Goal: Information Seeking & Learning: Check status

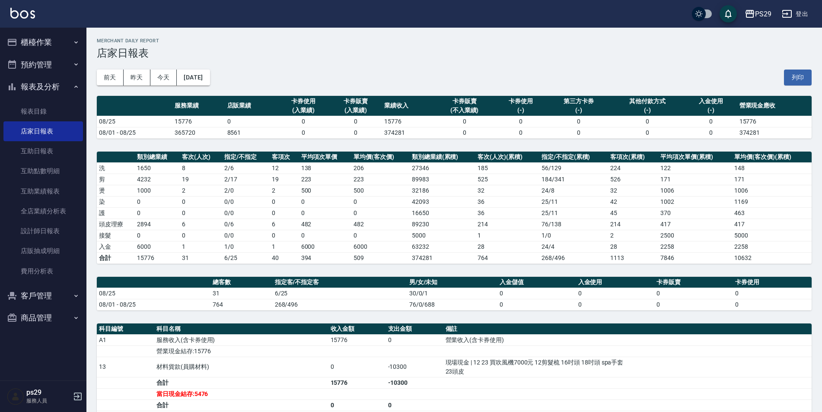
click at [22, 17] on img at bounding box center [22, 13] width 25 height 11
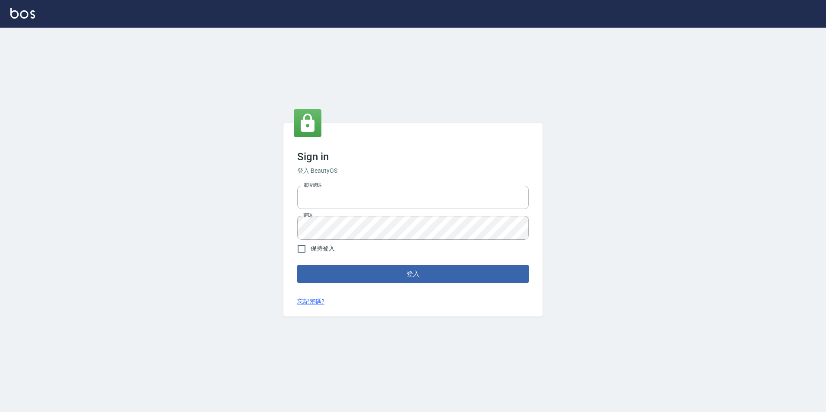
type input "0422269797"
click at [445, 262] on form "電話號碼 [PHONE_NUMBER] 電話號碼 密碼 密碼 保持登入 登入" at bounding box center [413, 232] width 232 height 101
click at [439, 271] on button "登入" at bounding box center [413, 274] width 232 height 18
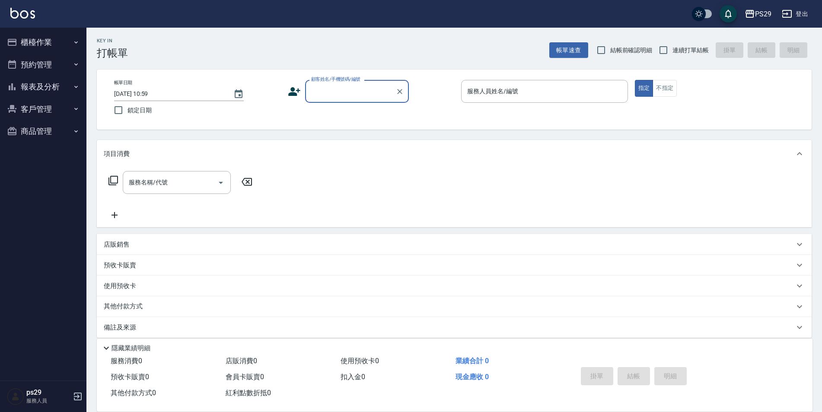
click at [10, 17] on img at bounding box center [22, 13] width 25 height 11
click at [65, 79] on button "報表及分析" at bounding box center [43, 87] width 80 height 22
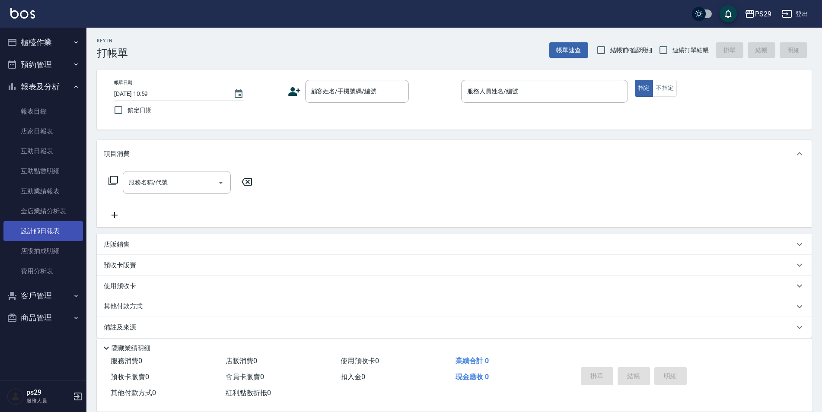
drag, startPoint x: 47, startPoint y: 230, endPoint x: 59, endPoint y: 226, distance: 12.3
click at [47, 230] on link "設計師日報表" at bounding box center [43, 231] width 80 height 20
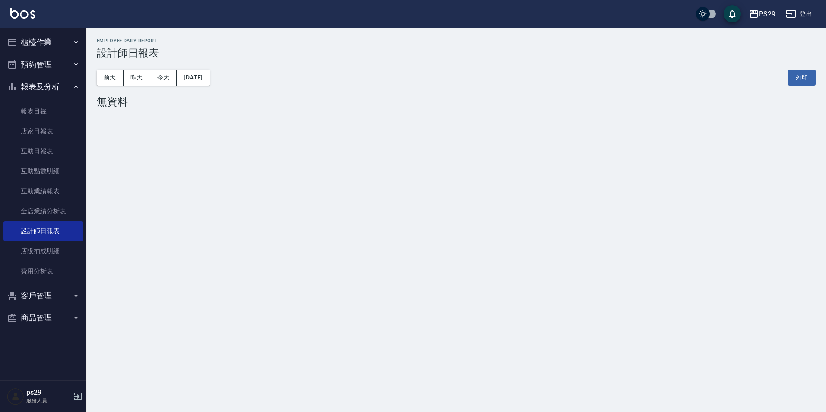
click at [213, 86] on div "[DATE] [DATE] [DATE] [DATE] 列印" at bounding box center [456, 77] width 719 height 37
click at [201, 80] on button "[DATE]" at bounding box center [193, 78] width 33 height 16
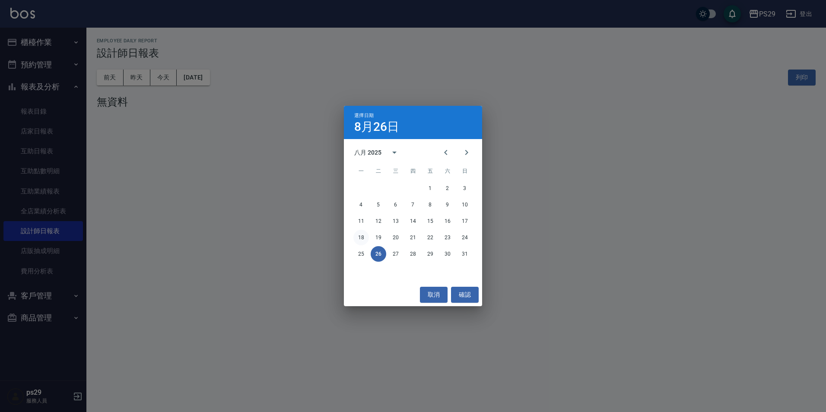
click at [363, 234] on button "18" at bounding box center [361, 238] width 16 height 16
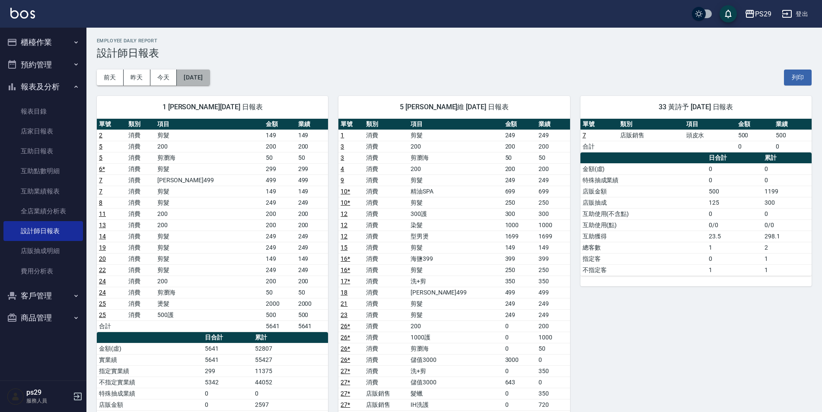
click at [198, 77] on button "[DATE]" at bounding box center [193, 78] width 33 height 16
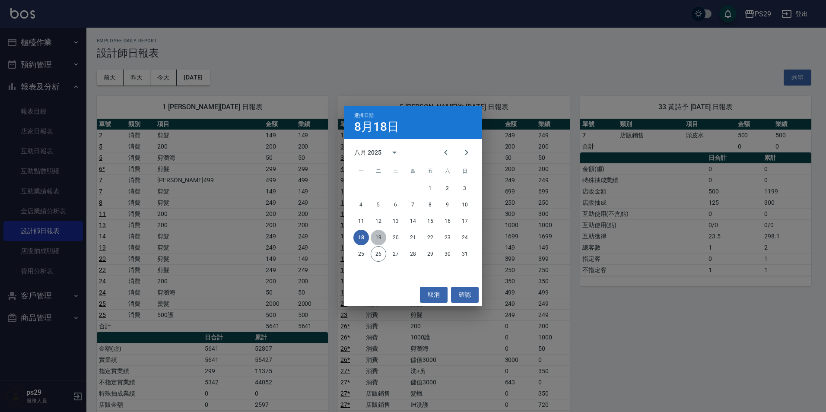
click at [377, 238] on button "19" at bounding box center [379, 238] width 16 height 16
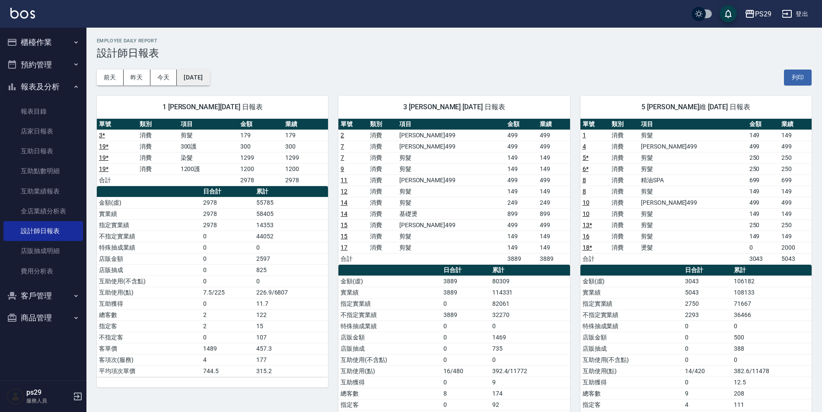
click at [203, 78] on button "[DATE]" at bounding box center [193, 78] width 33 height 16
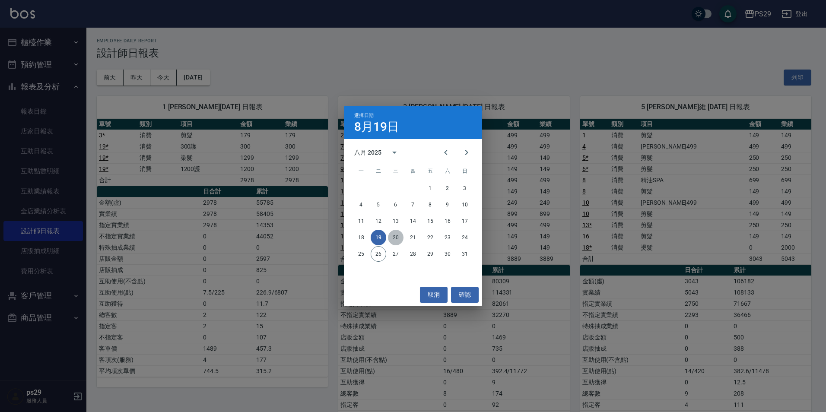
click at [394, 237] on button "20" at bounding box center [396, 238] width 16 height 16
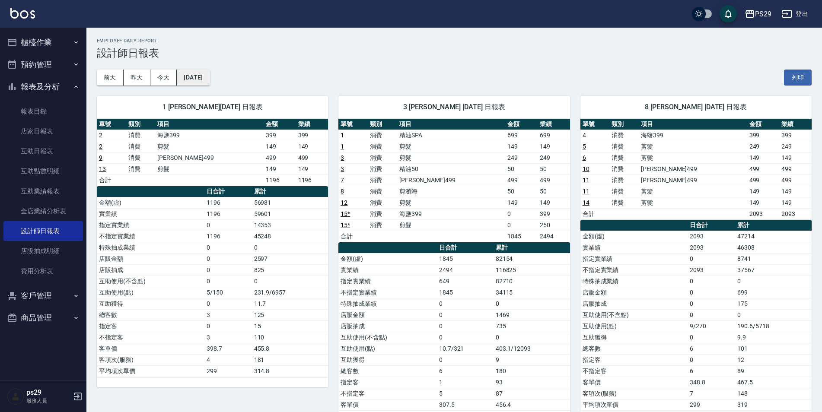
click at [210, 76] on button "[DATE]" at bounding box center [193, 78] width 33 height 16
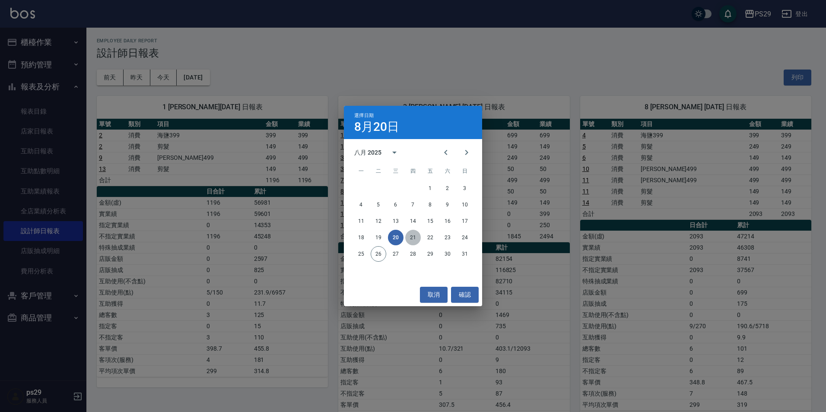
click at [418, 232] on button "21" at bounding box center [413, 238] width 16 height 16
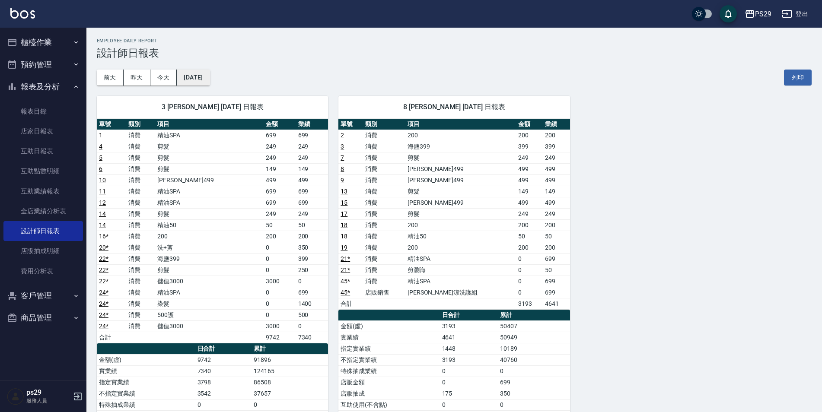
click at [210, 79] on button "[DATE]" at bounding box center [193, 78] width 33 height 16
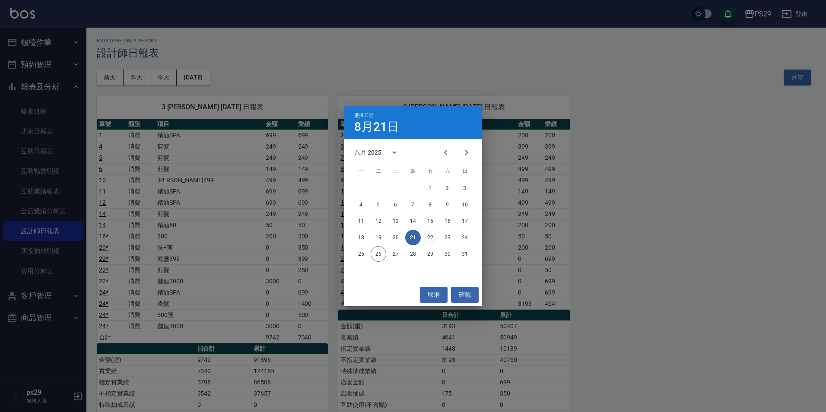
click at [427, 234] on button "22" at bounding box center [431, 238] width 16 height 16
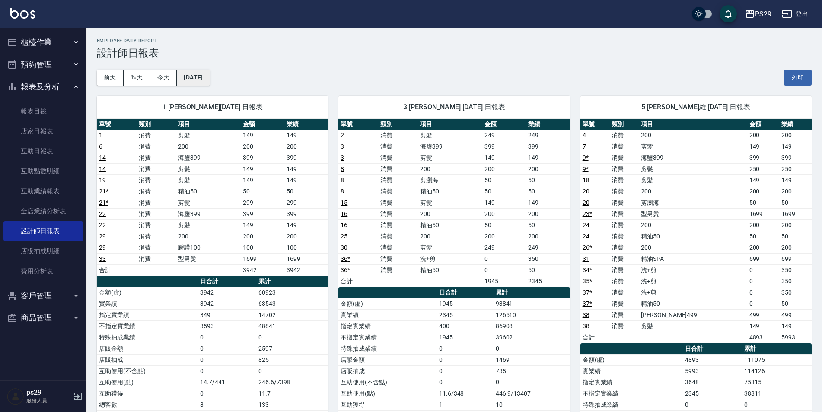
click at [204, 77] on button "[DATE]" at bounding box center [193, 78] width 33 height 16
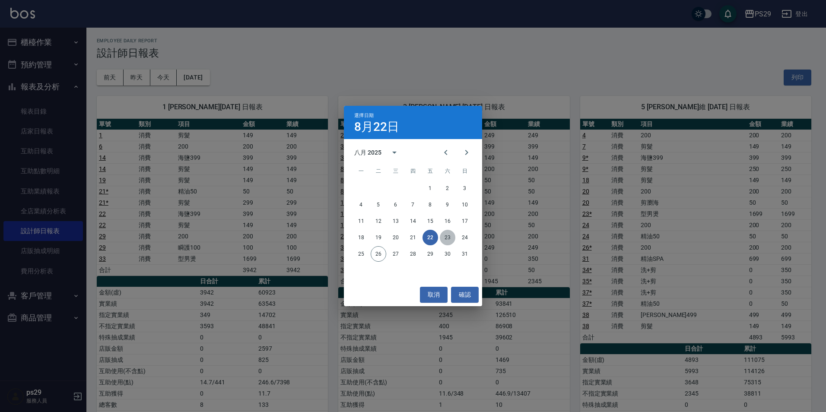
click at [445, 235] on button "23" at bounding box center [448, 238] width 16 height 16
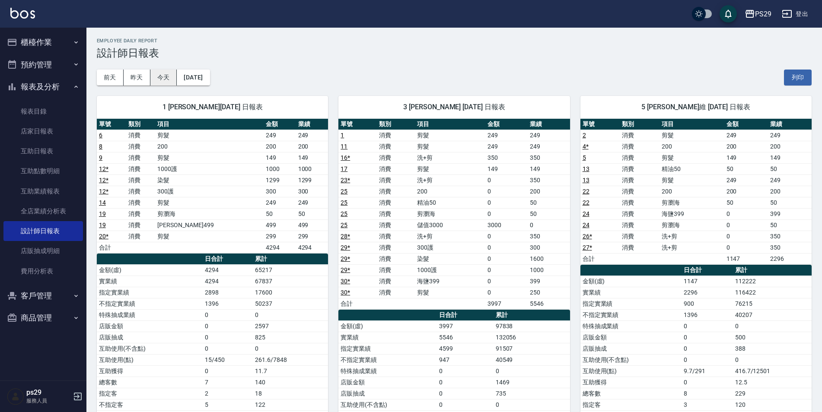
click at [175, 84] on button "今天" at bounding box center [163, 78] width 27 height 16
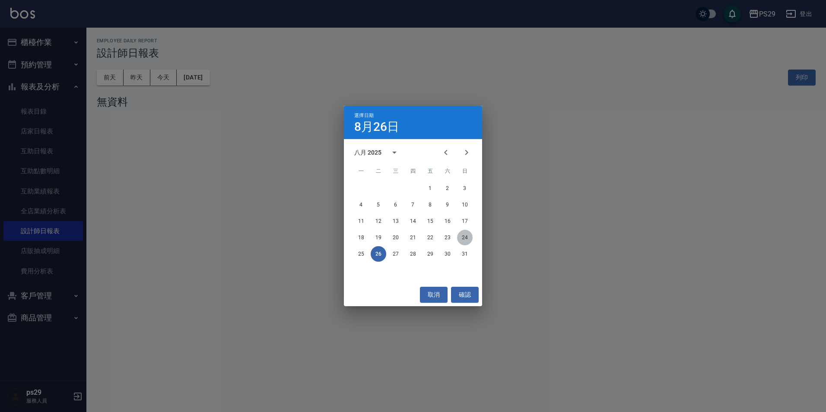
click at [465, 238] on button "24" at bounding box center [465, 238] width 16 height 16
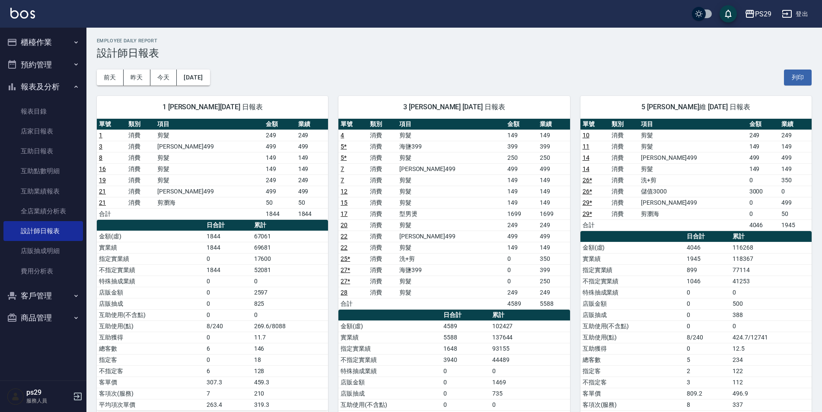
click at [24, 14] on img at bounding box center [22, 13] width 25 height 11
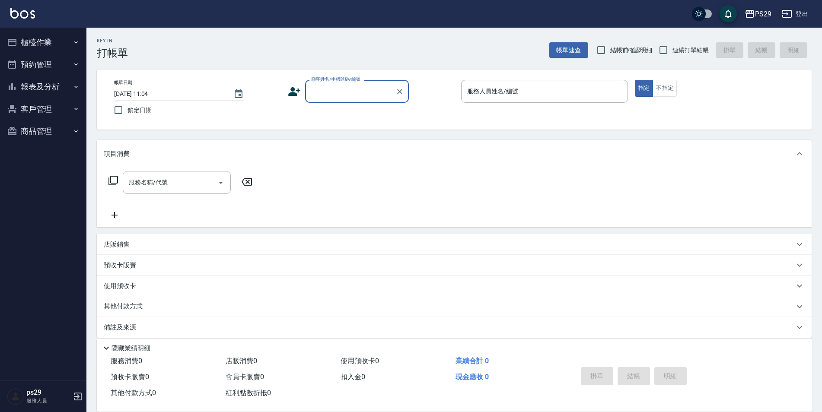
click at [32, 17] on img at bounding box center [22, 13] width 25 height 11
click at [55, 90] on button "報表及分析" at bounding box center [43, 87] width 80 height 22
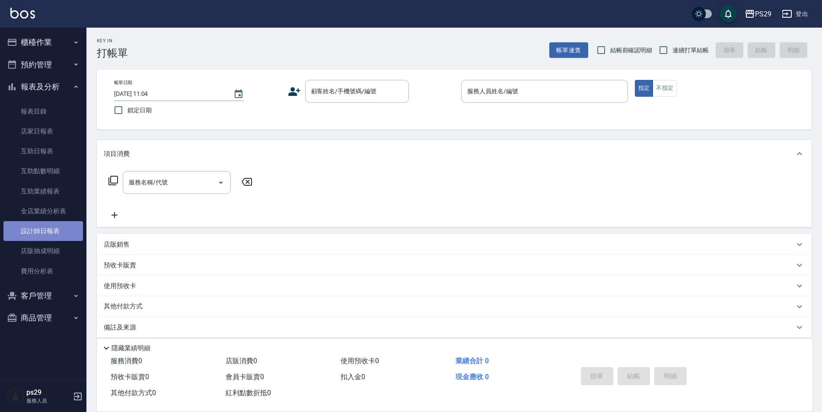
click at [48, 225] on link "設計師日報表" at bounding box center [43, 231] width 80 height 20
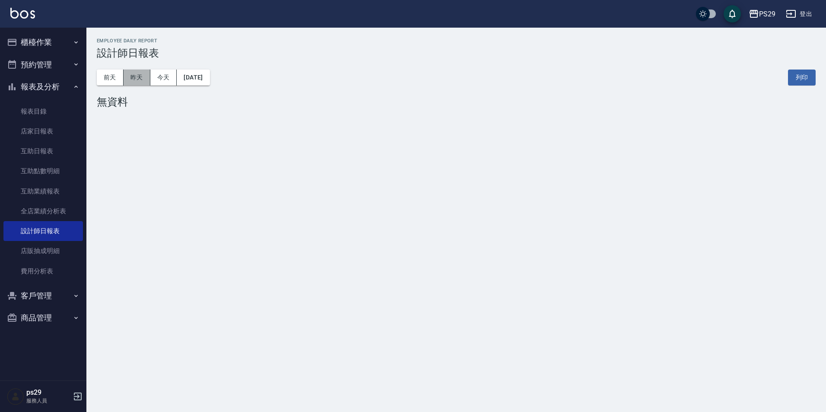
click at [131, 78] on button "昨天" at bounding box center [137, 78] width 27 height 16
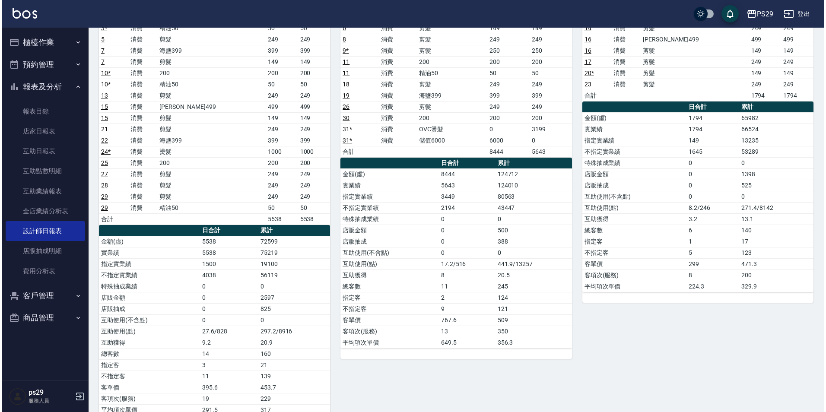
scroll to position [43, 0]
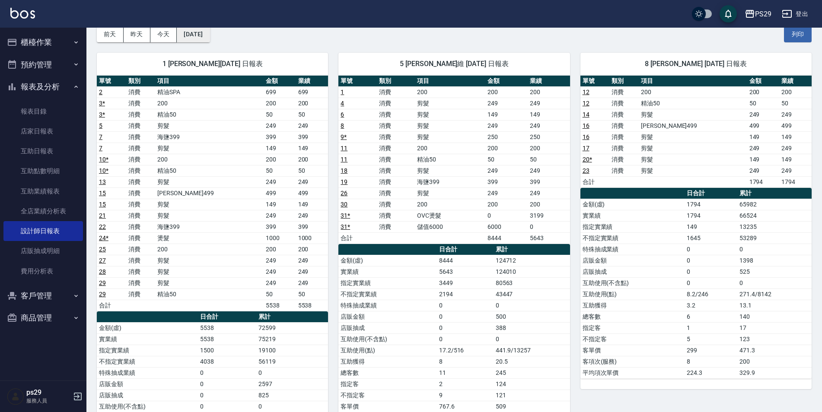
click at [192, 33] on button "[DATE]" at bounding box center [193, 34] width 33 height 16
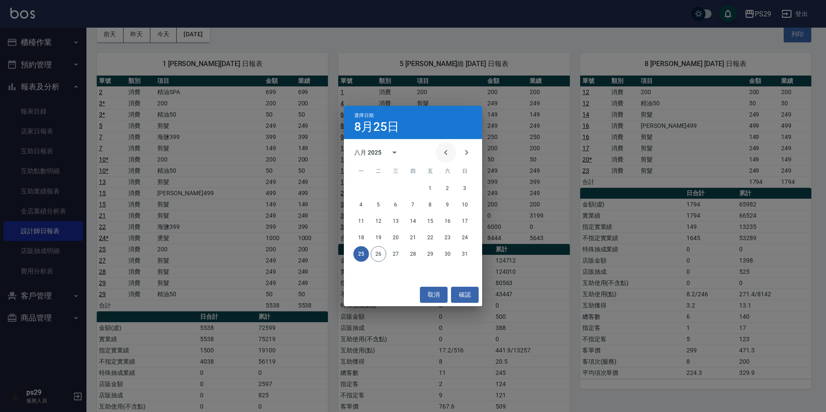
click at [439, 149] on button "Previous month" at bounding box center [446, 152] width 21 height 21
click at [425, 236] on button "25" at bounding box center [431, 238] width 16 height 16
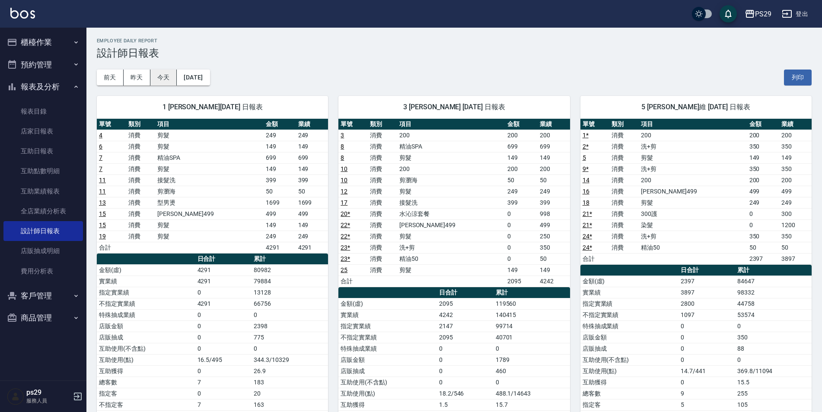
click at [163, 78] on button "今天" at bounding box center [163, 78] width 27 height 16
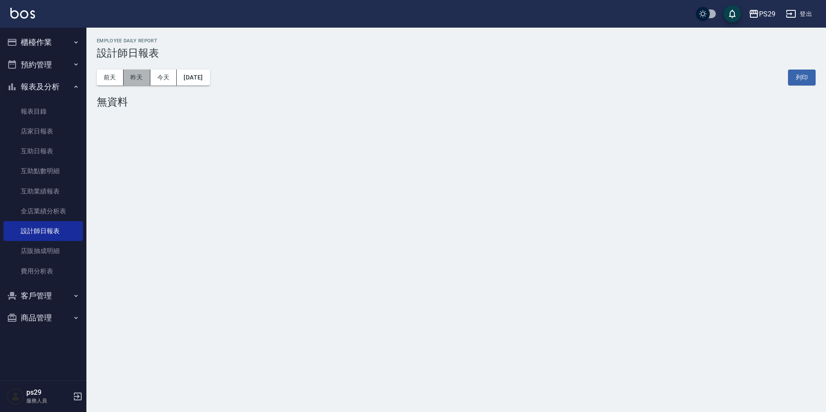
click at [140, 78] on button "昨天" at bounding box center [137, 78] width 27 height 16
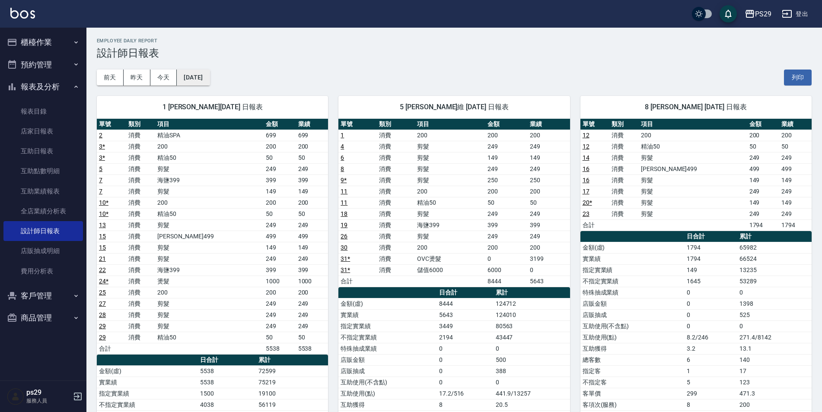
click at [181, 77] on button "[DATE]" at bounding box center [193, 78] width 33 height 16
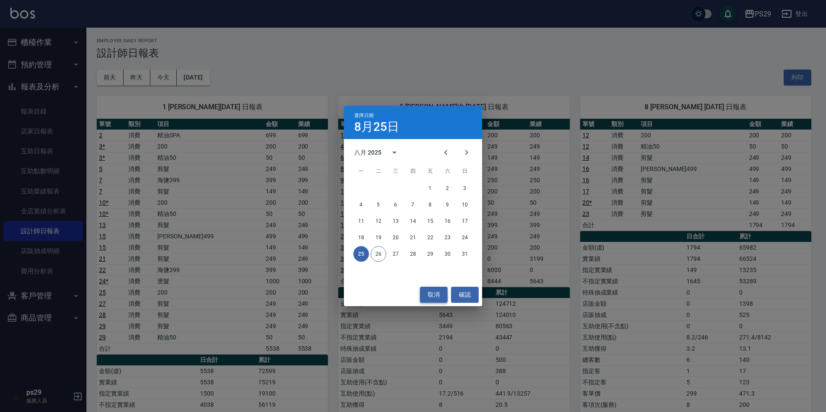
click at [447, 298] on button "取消" at bounding box center [434, 295] width 28 height 16
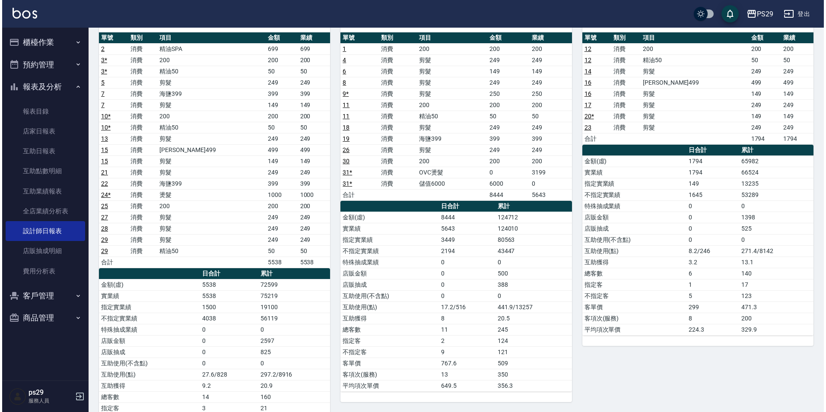
scroll to position [43, 0]
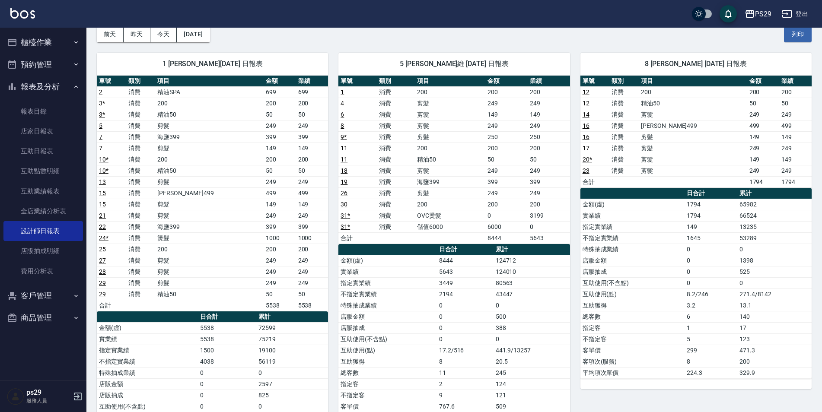
click at [222, 46] on div "1 [PERSON_NAME][DATE] 日報表 單號 類別 項目 金額 業績 2 消費 精油SPA 699 699 3 * 消費 200 200 200 …" at bounding box center [207, 277] width 242 height 471
click at [207, 37] on button "[DATE]" at bounding box center [193, 34] width 33 height 16
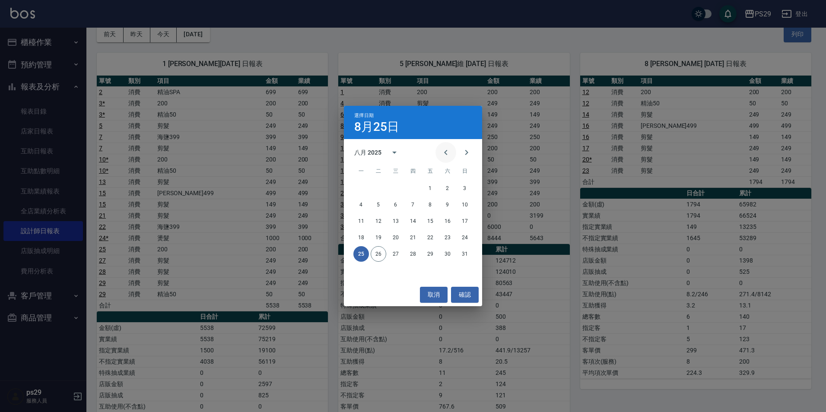
click at [446, 159] on button "Previous month" at bounding box center [446, 152] width 21 height 21
click at [447, 160] on button "Previous month" at bounding box center [446, 152] width 21 height 21
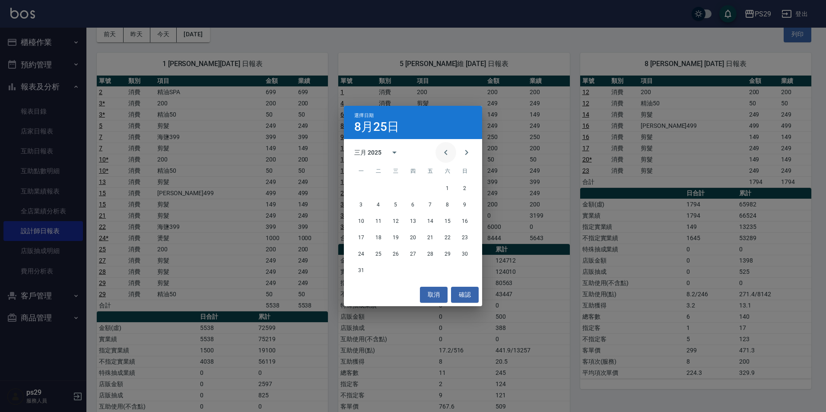
click at [447, 160] on button "Previous month" at bounding box center [446, 152] width 21 height 21
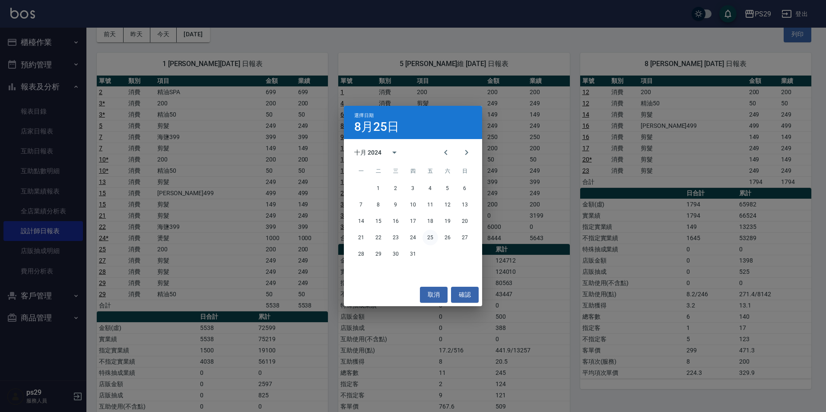
click at [431, 239] on button "25" at bounding box center [431, 238] width 16 height 16
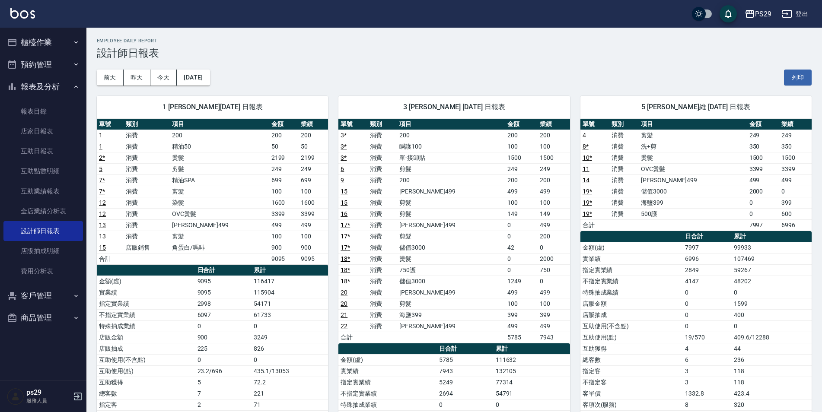
click at [210, 86] on div "1 [PERSON_NAME][DATE] 日報表 單號 類別 項目 金額 業績 1 消費 200 200 200 1 消費 精油50 50 50 2 * 消…" at bounding box center [207, 315] width 242 height 459
click at [211, 86] on div "1 [PERSON_NAME][DATE] 日報表 單號 類別 項目 金額 業績 1 消費 200 200 200 1 消費 精油50 50 50 2 * 消…" at bounding box center [207, 315] width 242 height 459
drag, startPoint x: 211, startPoint y: 86, endPoint x: 191, endPoint y: 77, distance: 21.9
click at [191, 77] on button "[DATE]" at bounding box center [193, 78] width 33 height 16
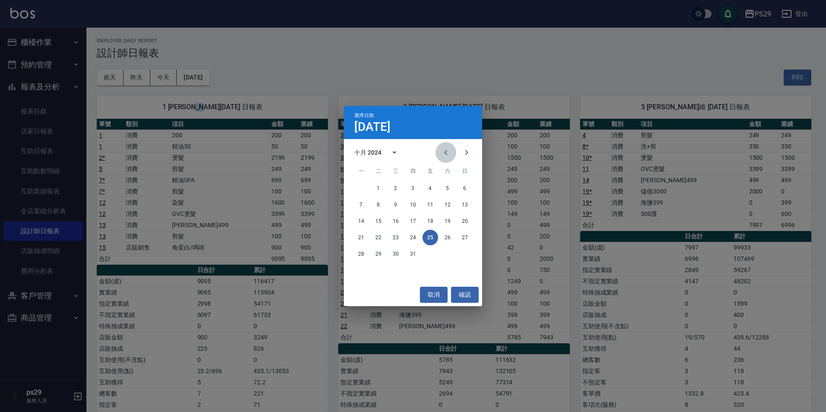
click at [445, 158] on icon "Previous month" at bounding box center [446, 152] width 10 height 10
click at [399, 254] on button "25" at bounding box center [396, 254] width 16 height 16
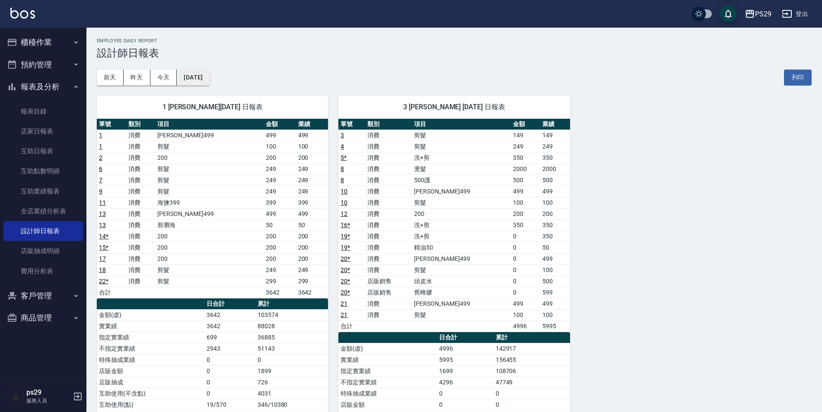
click at [207, 78] on button "[DATE]" at bounding box center [193, 78] width 33 height 16
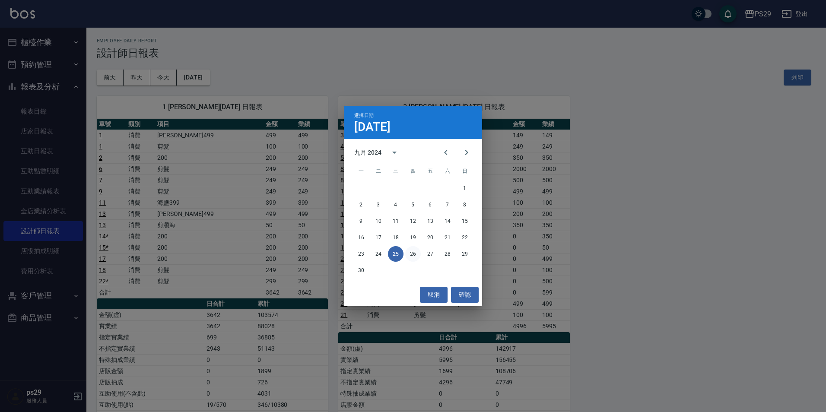
click at [411, 255] on button "26" at bounding box center [413, 254] width 16 height 16
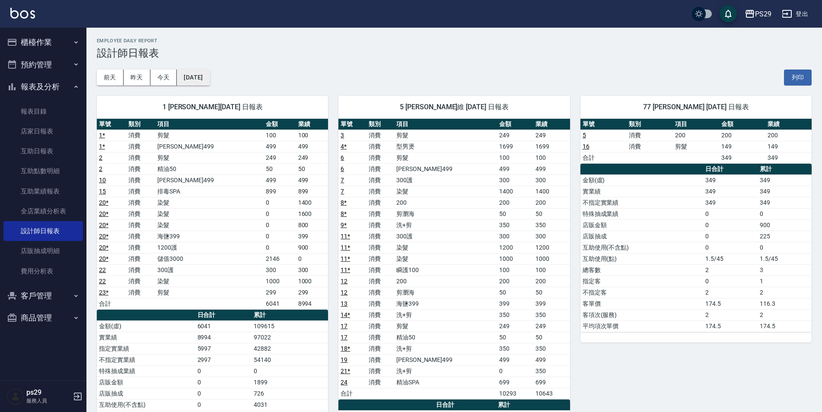
click at [196, 81] on button "[DATE]" at bounding box center [193, 78] width 33 height 16
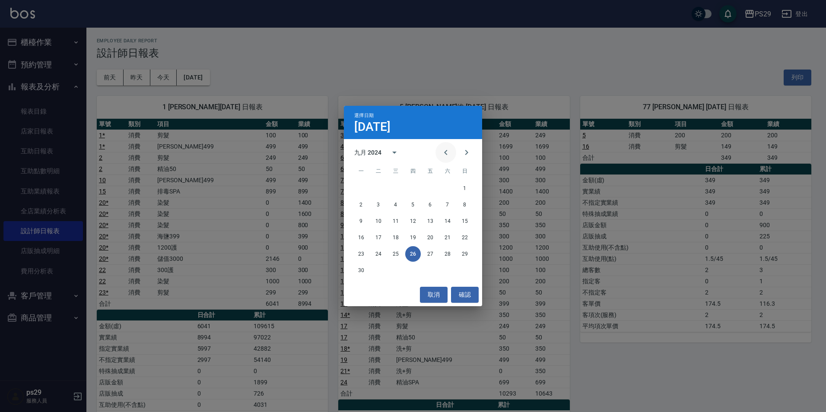
click at [441, 154] on icon "Previous month" at bounding box center [446, 152] width 10 height 10
click at [460, 237] on button "25" at bounding box center [465, 238] width 16 height 16
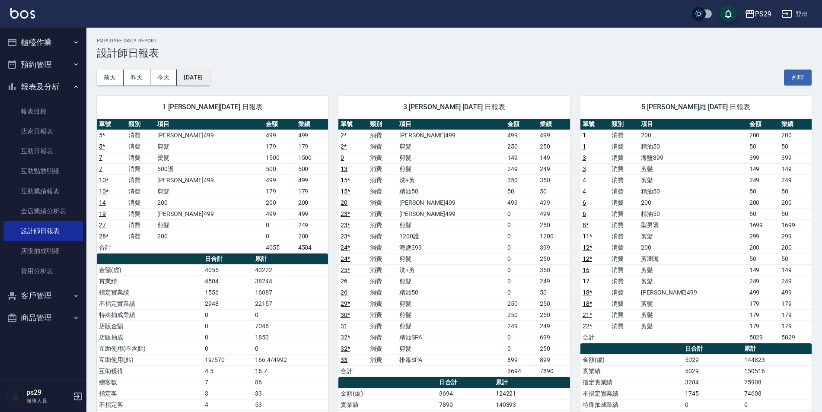
click at [193, 80] on button "[DATE]" at bounding box center [193, 78] width 33 height 16
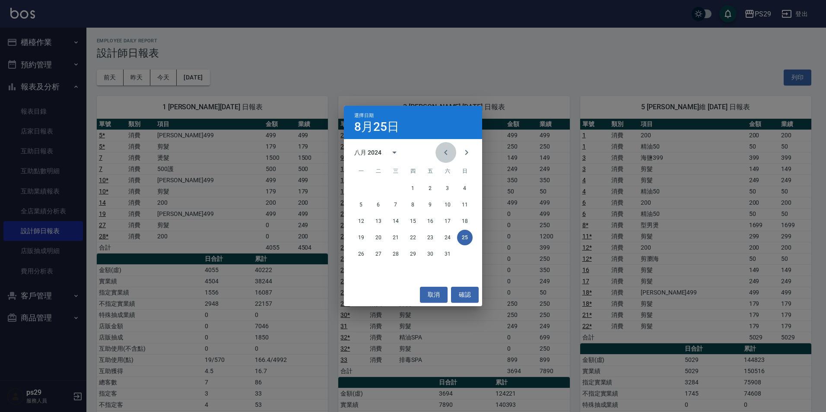
click at [451, 150] on button "Previous month" at bounding box center [446, 152] width 21 height 21
click at [417, 235] on button "25" at bounding box center [413, 238] width 16 height 16
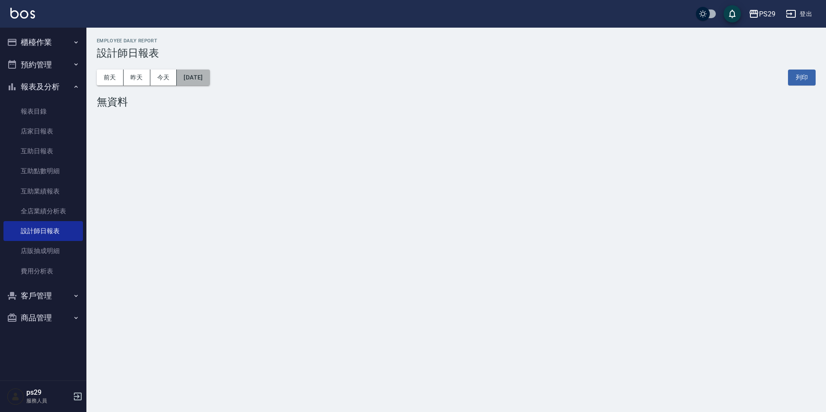
click at [191, 75] on button "[DATE]" at bounding box center [193, 78] width 33 height 16
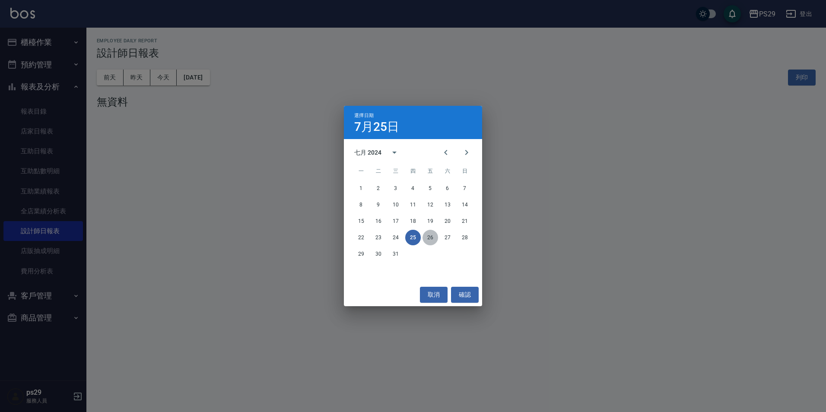
click at [433, 239] on button "26" at bounding box center [431, 238] width 16 height 16
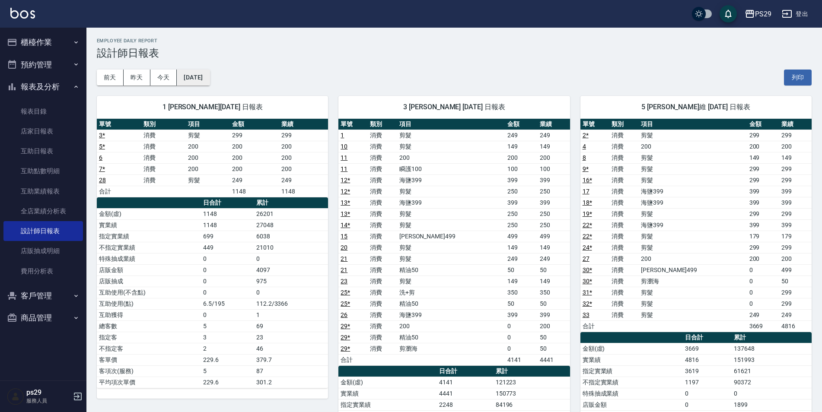
click at [197, 80] on button "[DATE]" at bounding box center [193, 78] width 33 height 16
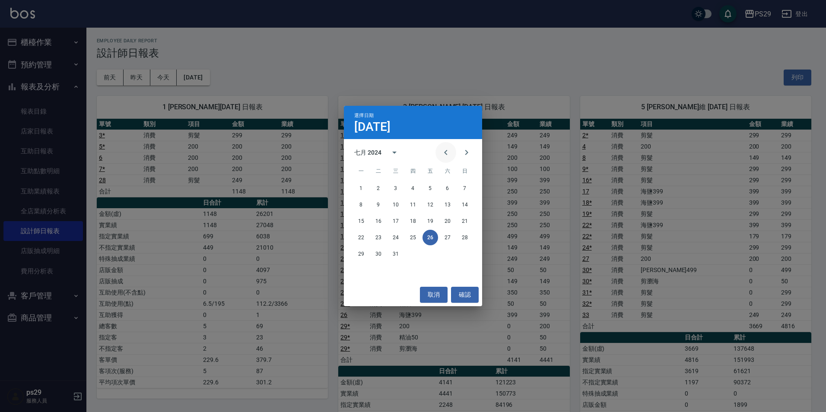
click at [444, 156] on icon "Previous month" at bounding box center [446, 152] width 10 height 10
click at [379, 254] on button "25" at bounding box center [379, 254] width 16 height 16
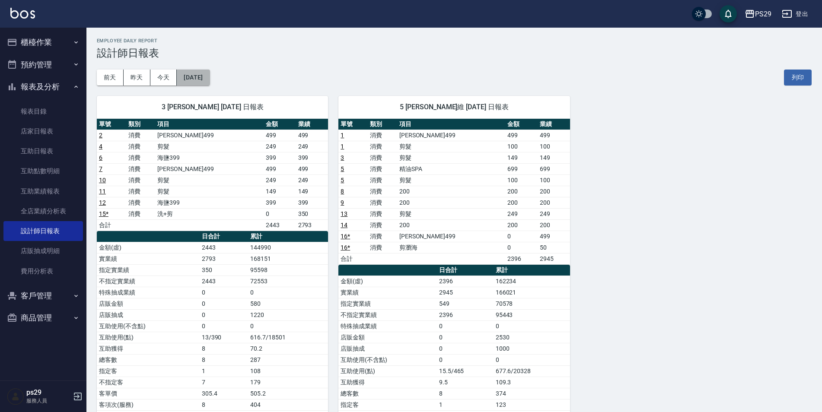
click at [193, 79] on button "[DATE]" at bounding box center [193, 78] width 33 height 16
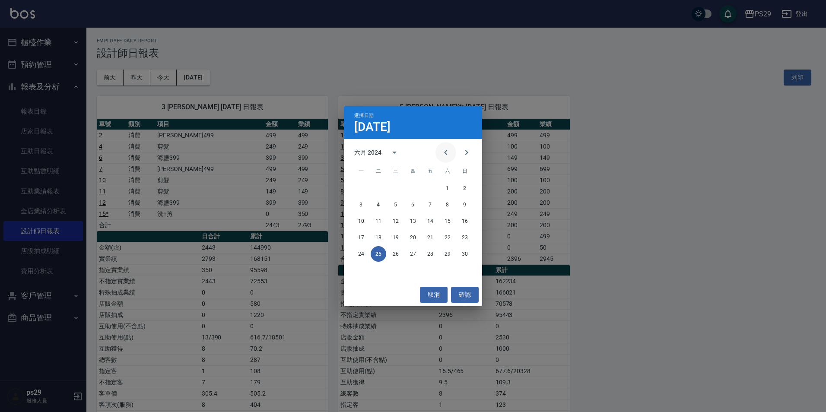
click at [442, 153] on icon "Previous month" at bounding box center [446, 152] width 10 height 10
click at [442, 240] on button "25" at bounding box center [448, 238] width 16 height 16
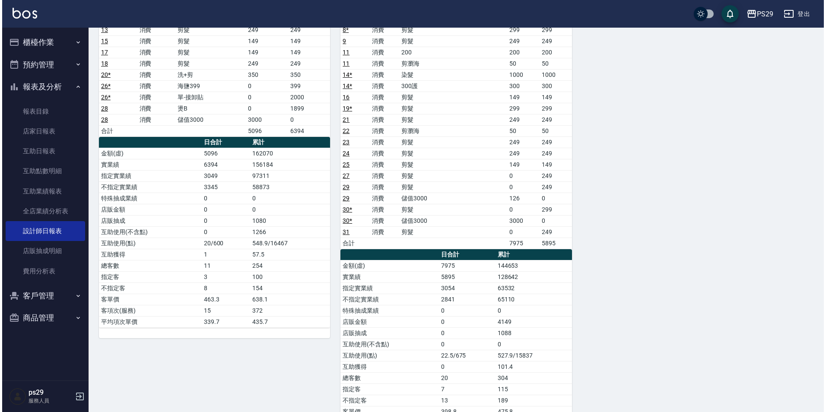
scroll to position [43, 0]
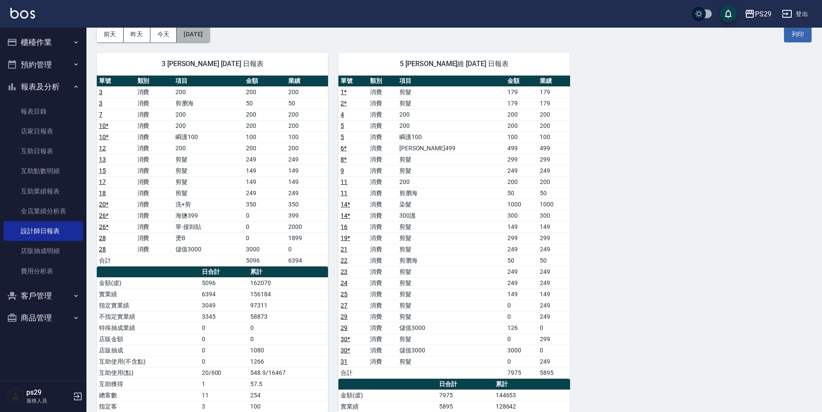
click at [191, 33] on button "[DATE]" at bounding box center [193, 34] width 33 height 16
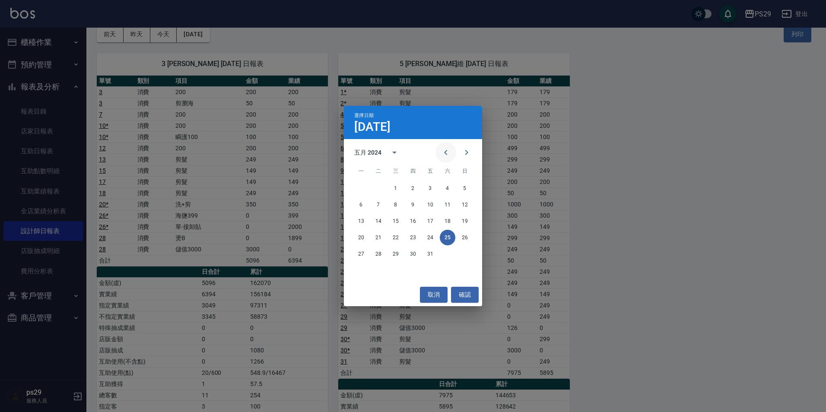
click at [443, 153] on icon "Previous month" at bounding box center [446, 152] width 10 height 10
click at [416, 236] on button "25" at bounding box center [413, 238] width 16 height 16
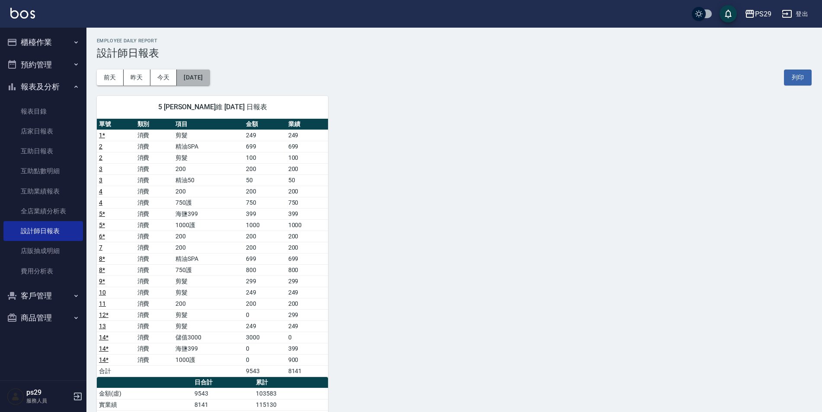
click at [185, 84] on button "[DATE]" at bounding box center [193, 78] width 33 height 16
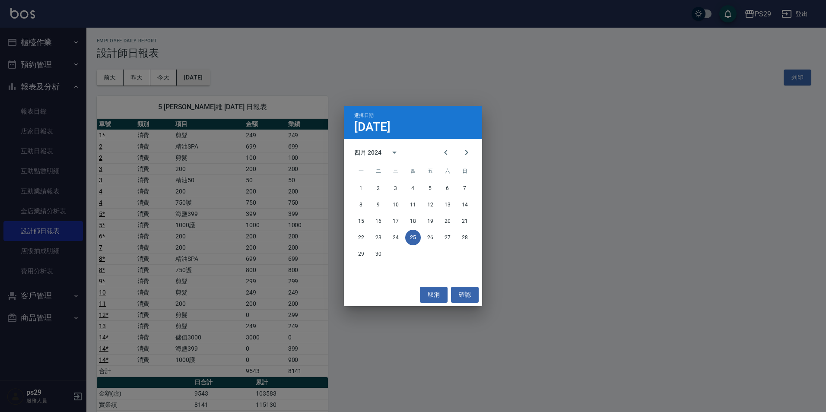
click at [178, 80] on div "選擇日期 [DATE] 四月 2024 一 二 三 四 五 六 日 1 2 3 4 5 6 7 8 9 10 11 12 13 14 15 16 17 18 …" at bounding box center [413, 206] width 826 height 412
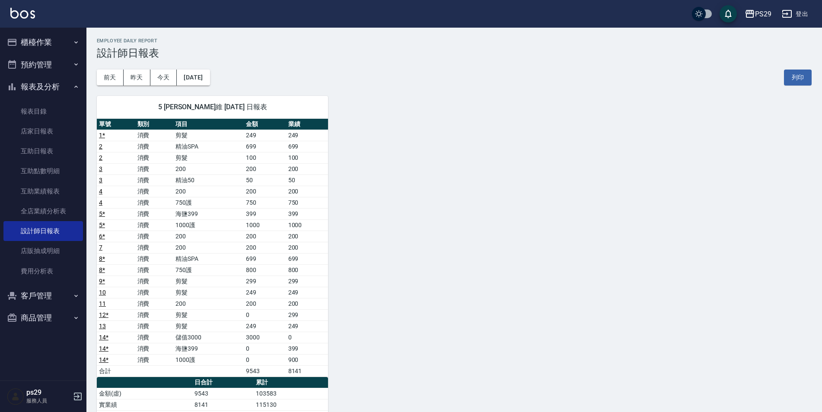
click at [166, 69] on div "[DATE] [DATE] [DATE] [DATE] 列印" at bounding box center [454, 77] width 715 height 37
click at [166, 86] on div "5 [PERSON_NAME]維 [DATE] 日報表 單號 類別 項目 金額 業績 1 * 消費 剪髮 249 249 2 消費 精油SPA 699 699…" at bounding box center [207, 332] width 242 height 493
click at [166, 84] on button "今天" at bounding box center [163, 78] width 27 height 16
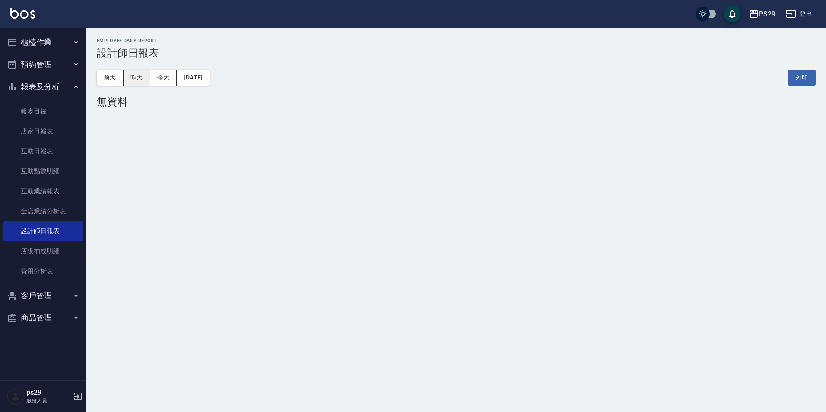
click at [131, 77] on button "昨天" at bounding box center [137, 78] width 27 height 16
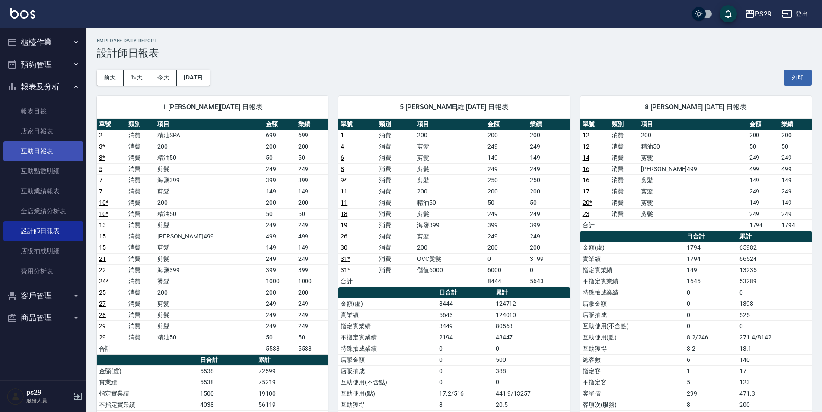
click at [46, 148] on link "互助日報表" at bounding box center [43, 151] width 80 height 20
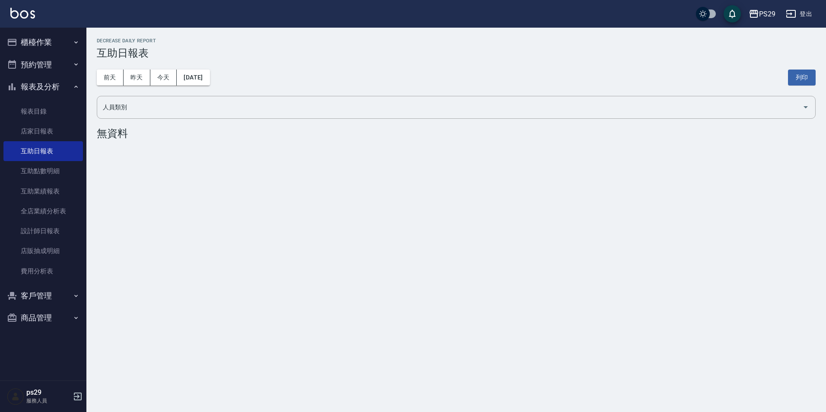
click at [24, 19] on link at bounding box center [22, 14] width 25 height 13
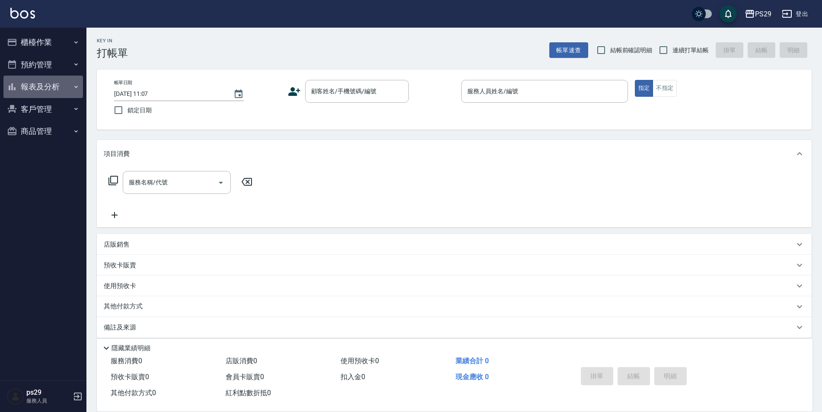
click at [59, 90] on button "報表及分析" at bounding box center [43, 87] width 80 height 22
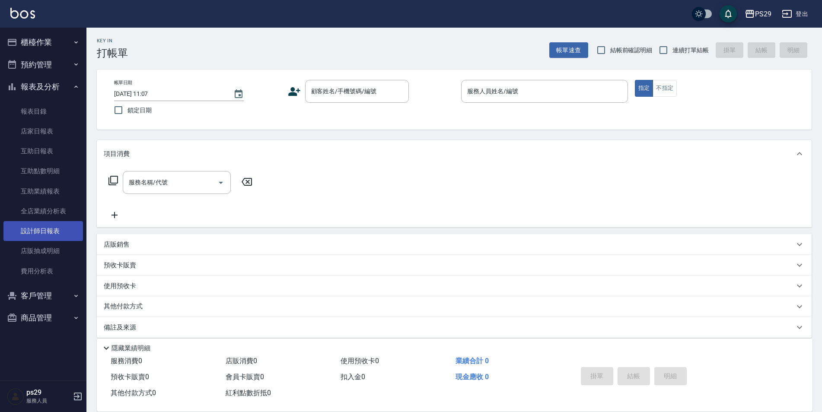
click at [63, 221] on link "設計師日報表" at bounding box center [43, 231] width 80 height 20
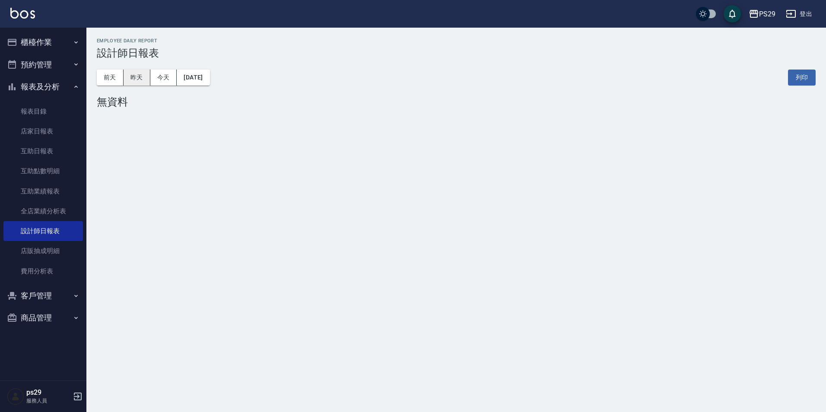
click at [135, 81] on button "昨天" at bounding box center [137, 78] width 27 height 16
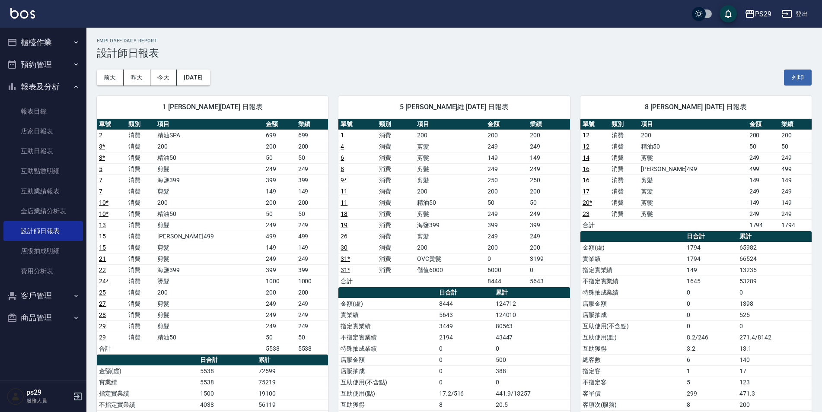
click at [27, 14] on img at bounding box center [22, 13] width 25 height 11
